Goal: Check status: Check status

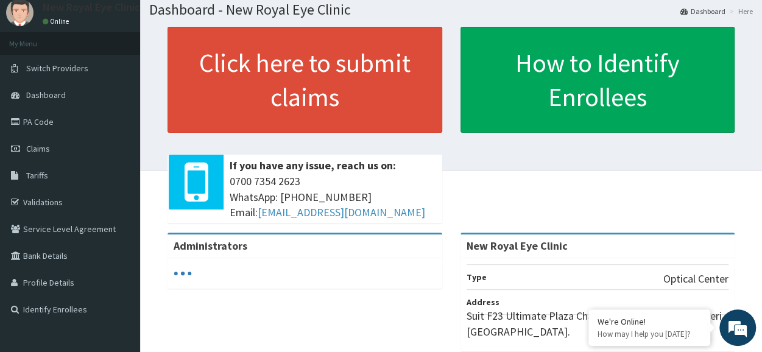
scroll to position [51, 0]
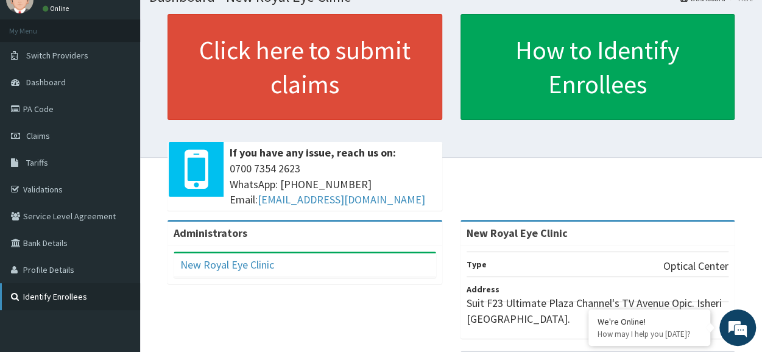
click at [61, 297] on link "Identify Enrollees" at bounding box center [70, 296] width 140 height 27
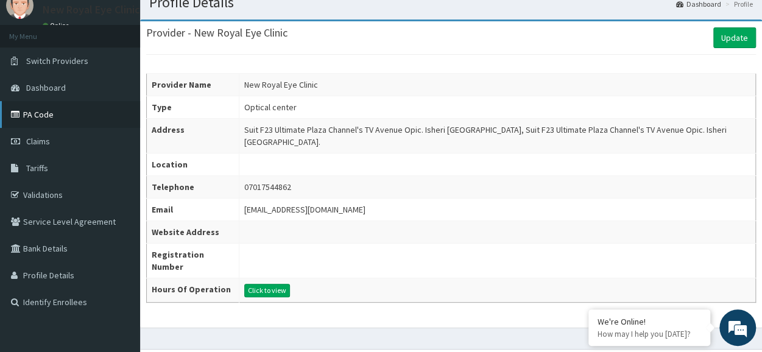
click at [38, 114] on link "PA Code" at bounding box center [70, 114] width 140 height 27
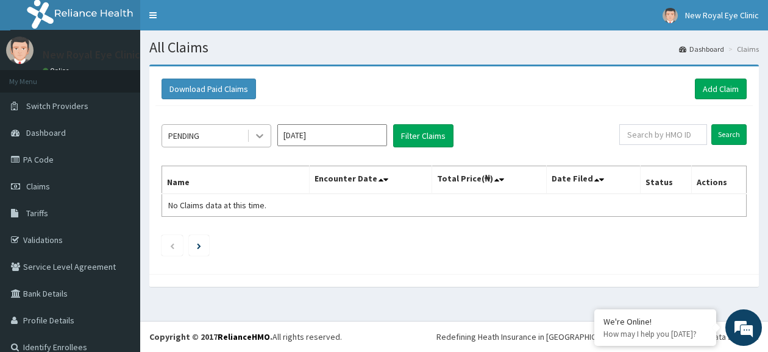
click at [261, 131] on icon at bounding box center [259, 136] width 12 height 12
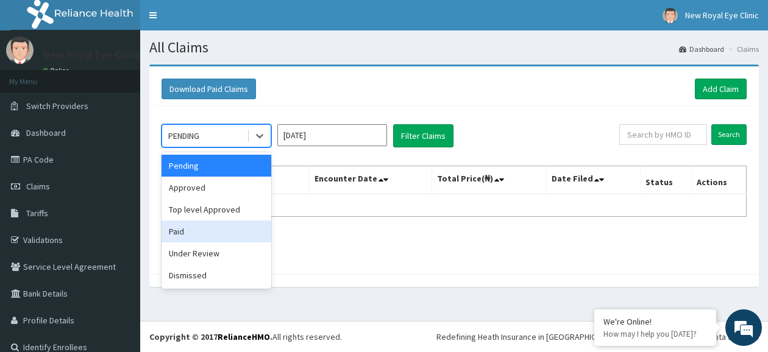
click at [231, 227] on div "Paid" at bounding box center [216, 232] width 110 height 22
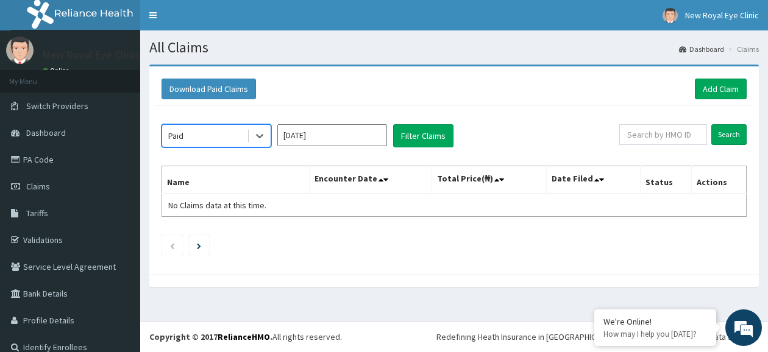
click at [364, 138] on input "Sep 2025" at bounding box center [332, 135] width 110 height 22
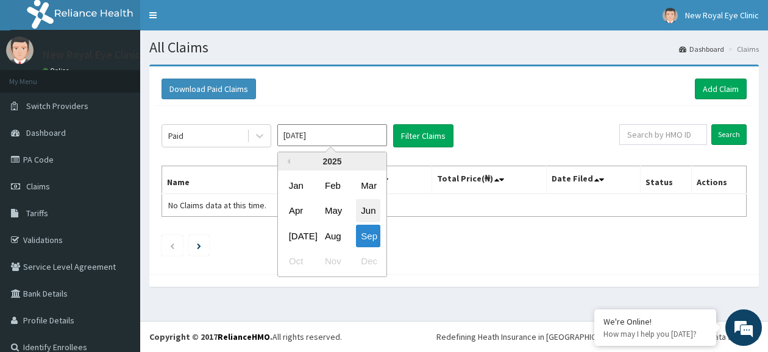
click at [369, 211] on div "Jun" at bounding box center [368, 211] width 24 height 23
type input "Jun 2025"
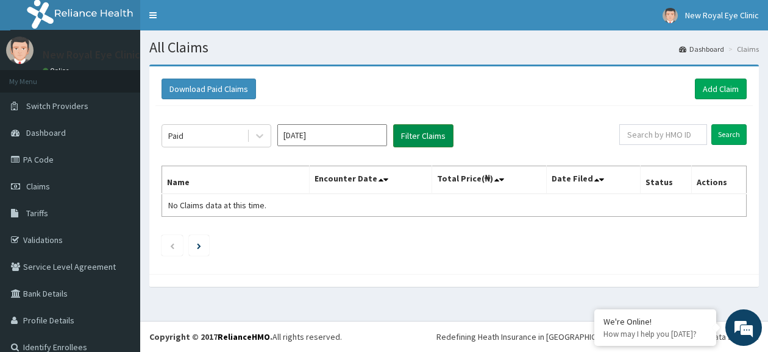
click at [428, 136] on button "Filter Claims" at bounding box center [423, 135] width 60 height 23
